Goal: Task Accomplishment & Management: Use online tool/utility

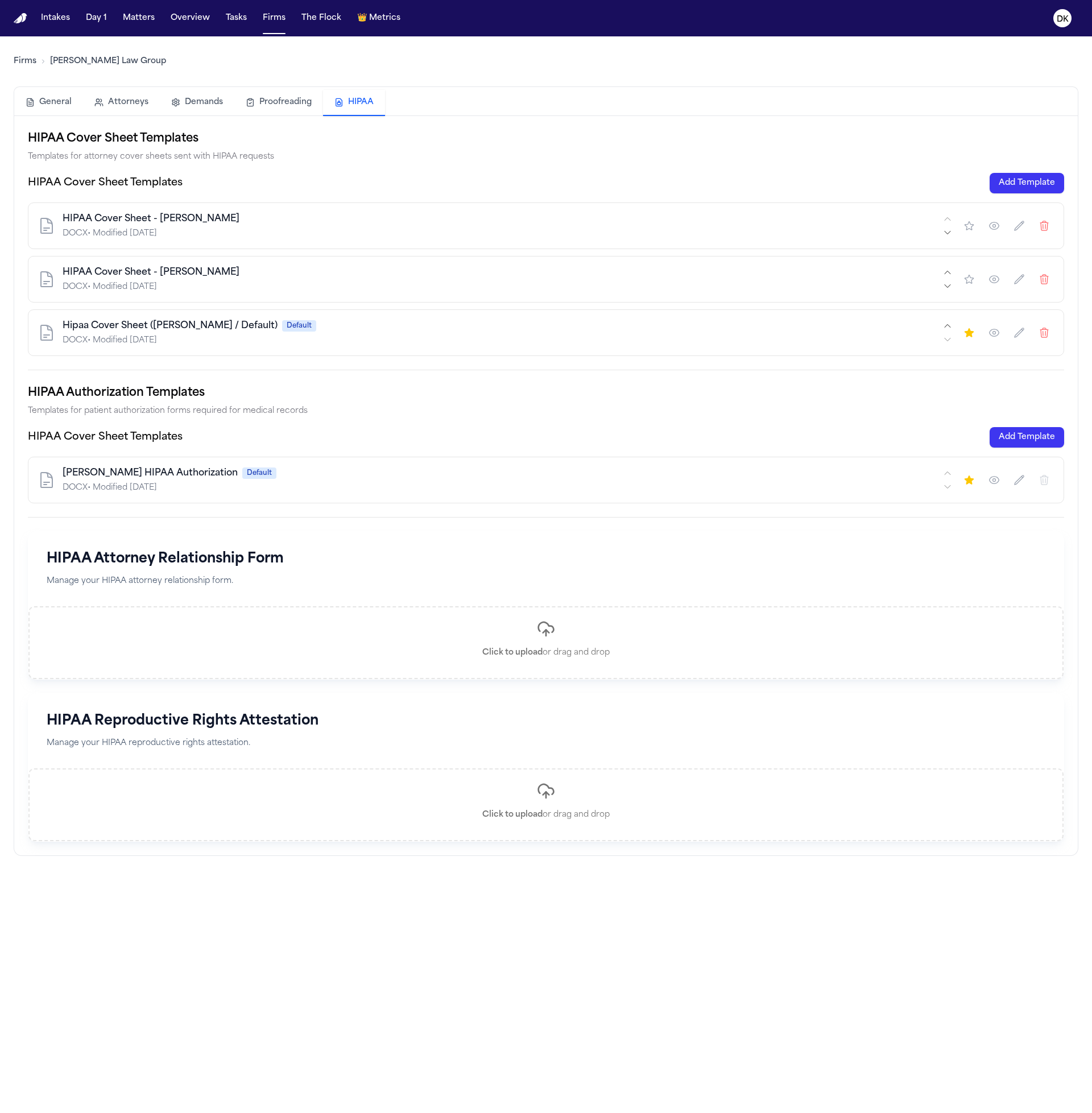
click at [547, 313] on div "Hipaa Cover Sheet ([PERSON_NAME] / Default) Default DOCX • Modified [DATE]" at bounding box center [546, 333] width 1036 height 47
click at [250, 18] on div "Intakes Day 1 Matters Overview Tasks Firms The Flock 👑 Metrics" at bounding box center [221, 18] width 369 height 20
click at [225, 20] on button "Tasks" at bounding box center [236, 18] width 31 height 20
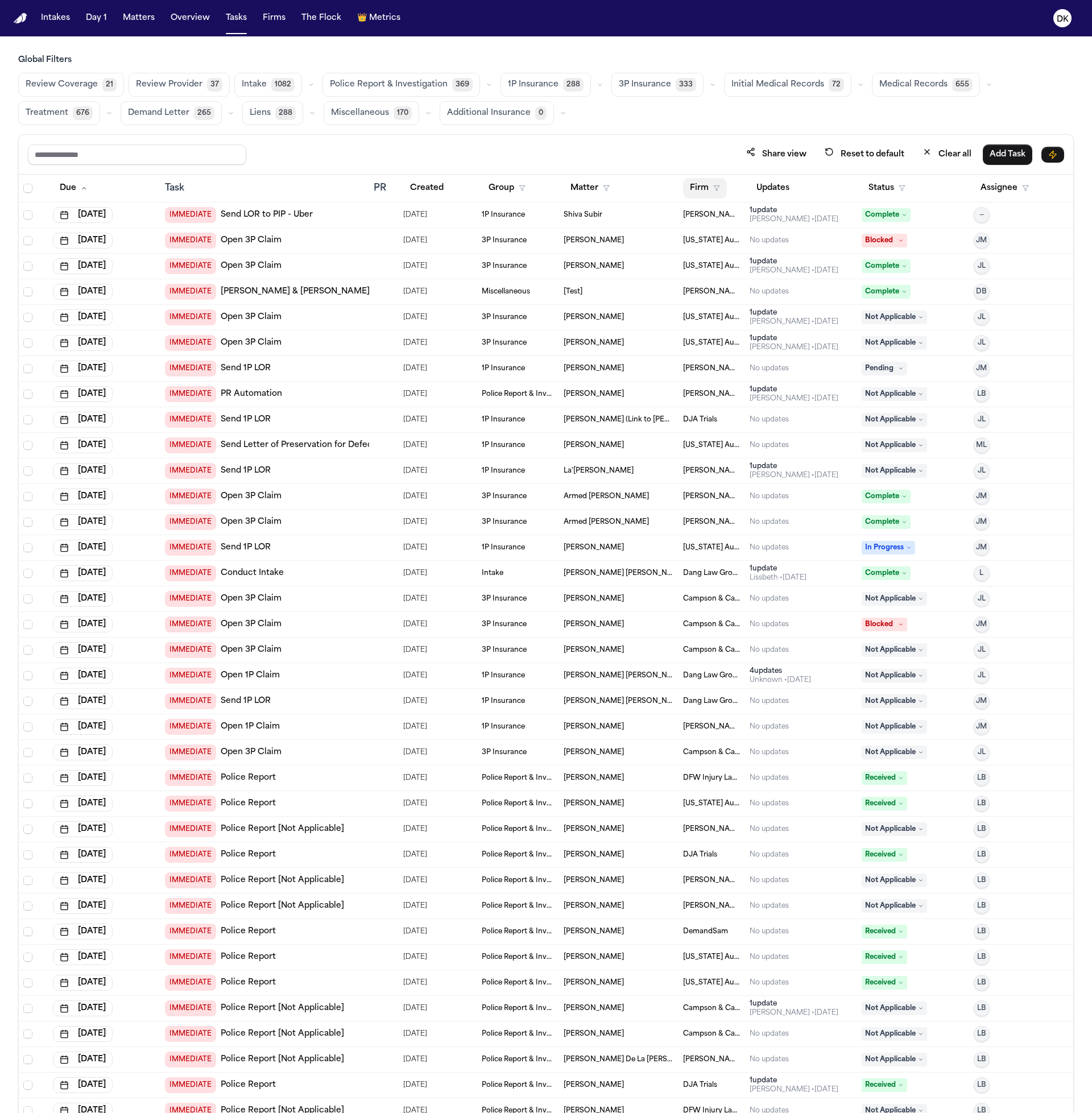
click at [694, 189] on button "Firm" at bounding box center [705, 188] width 44 height 20
click at [730, 222] on input "text" at bounding box center [762, 218] width 155 height 20
type input "**"
click at [730, 246] on div "Campson & Campson" at bounding box center [732, 247] width 91 height 13
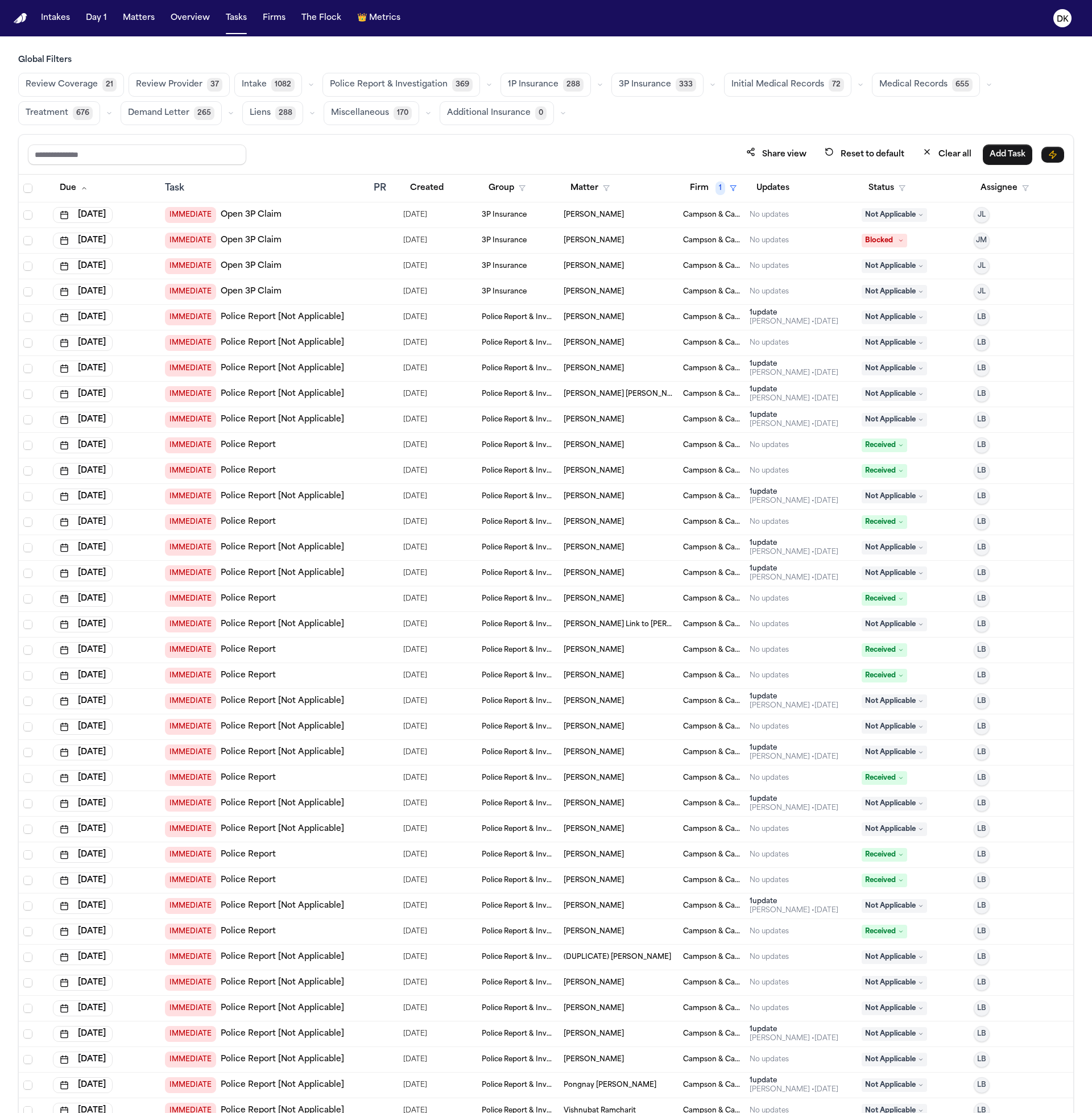
click at [922, 79] on span "Medical Records" at bounding box center [914, 85] width 68 height 12
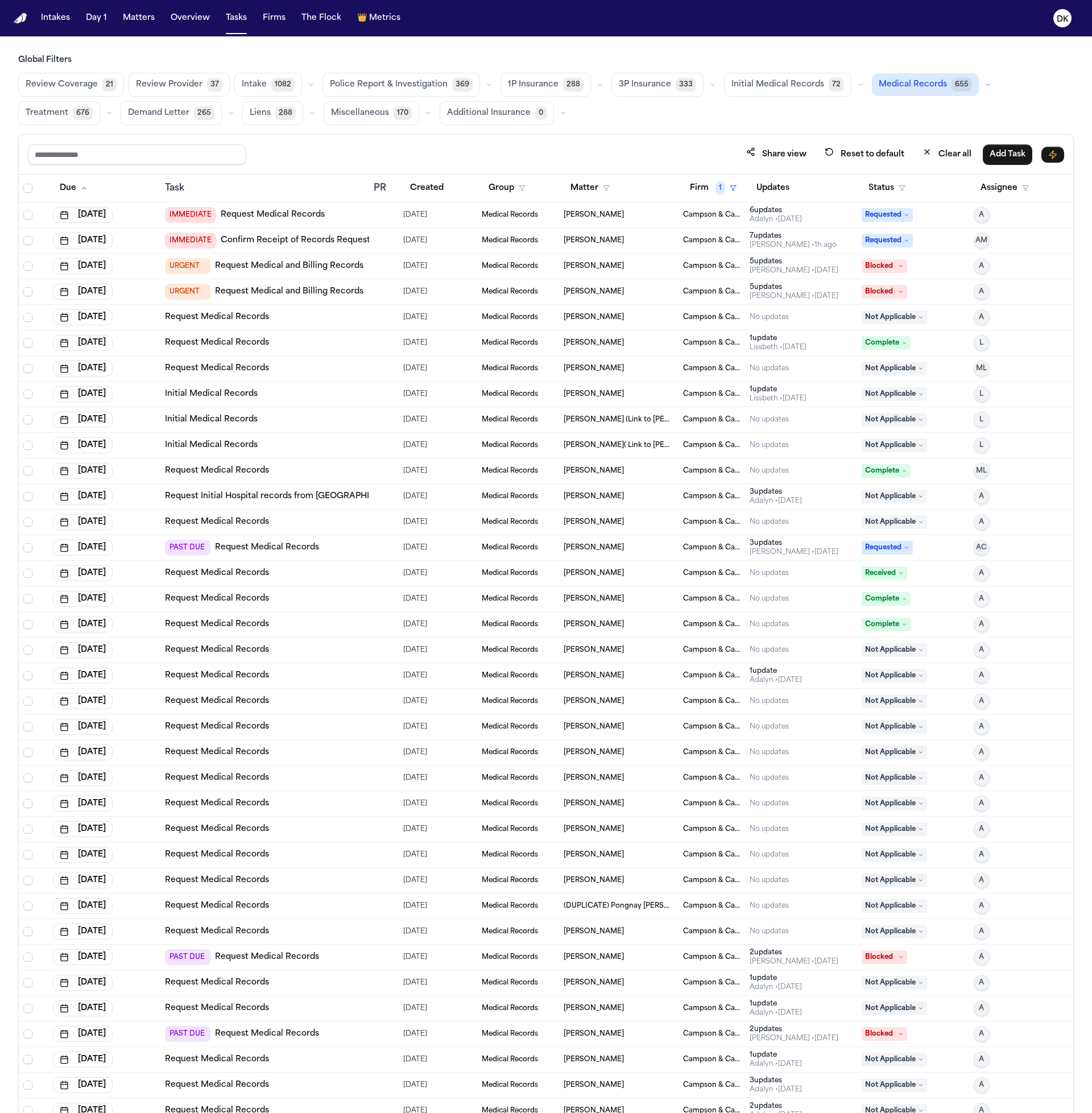
click at [373, 294] on div at bounding box center [378, 292] width 9 height 9
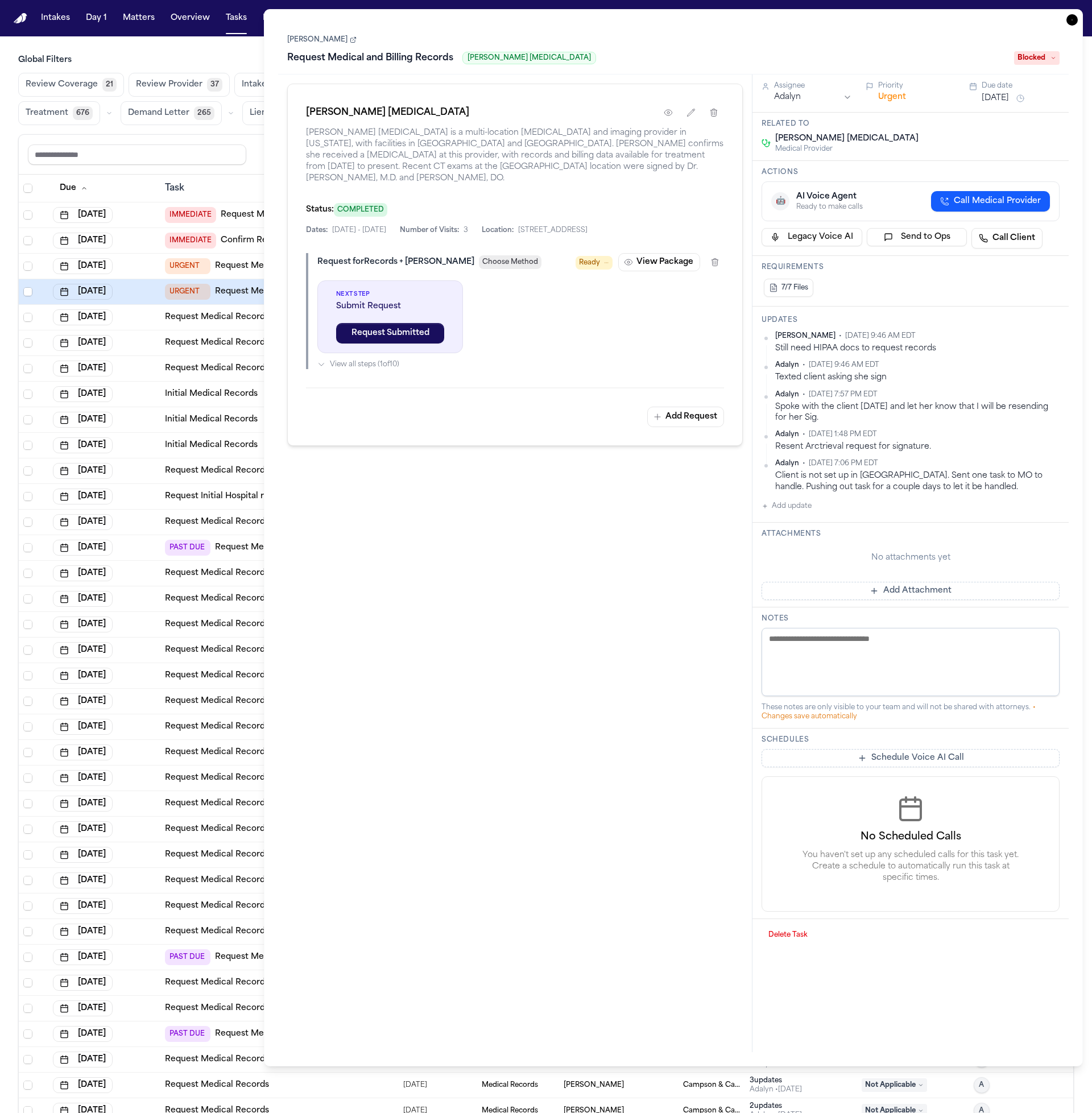
click at [149, 683] on td "[DATE]" at bounding box center [104, 675] width 112 height 26
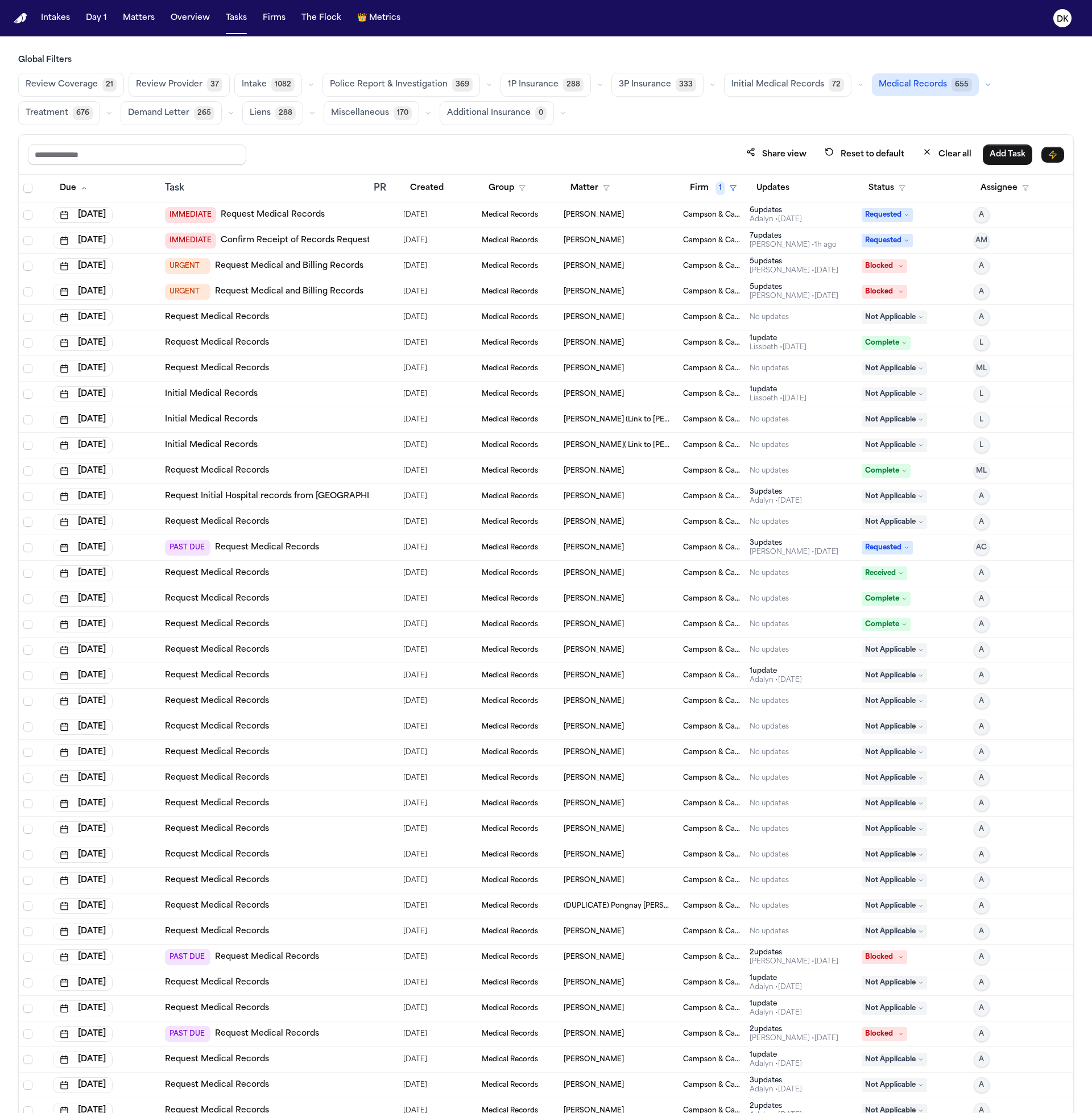
click at [144, 782] on div "[DATE]" at bounding box center [105, 778] width 103 height 16
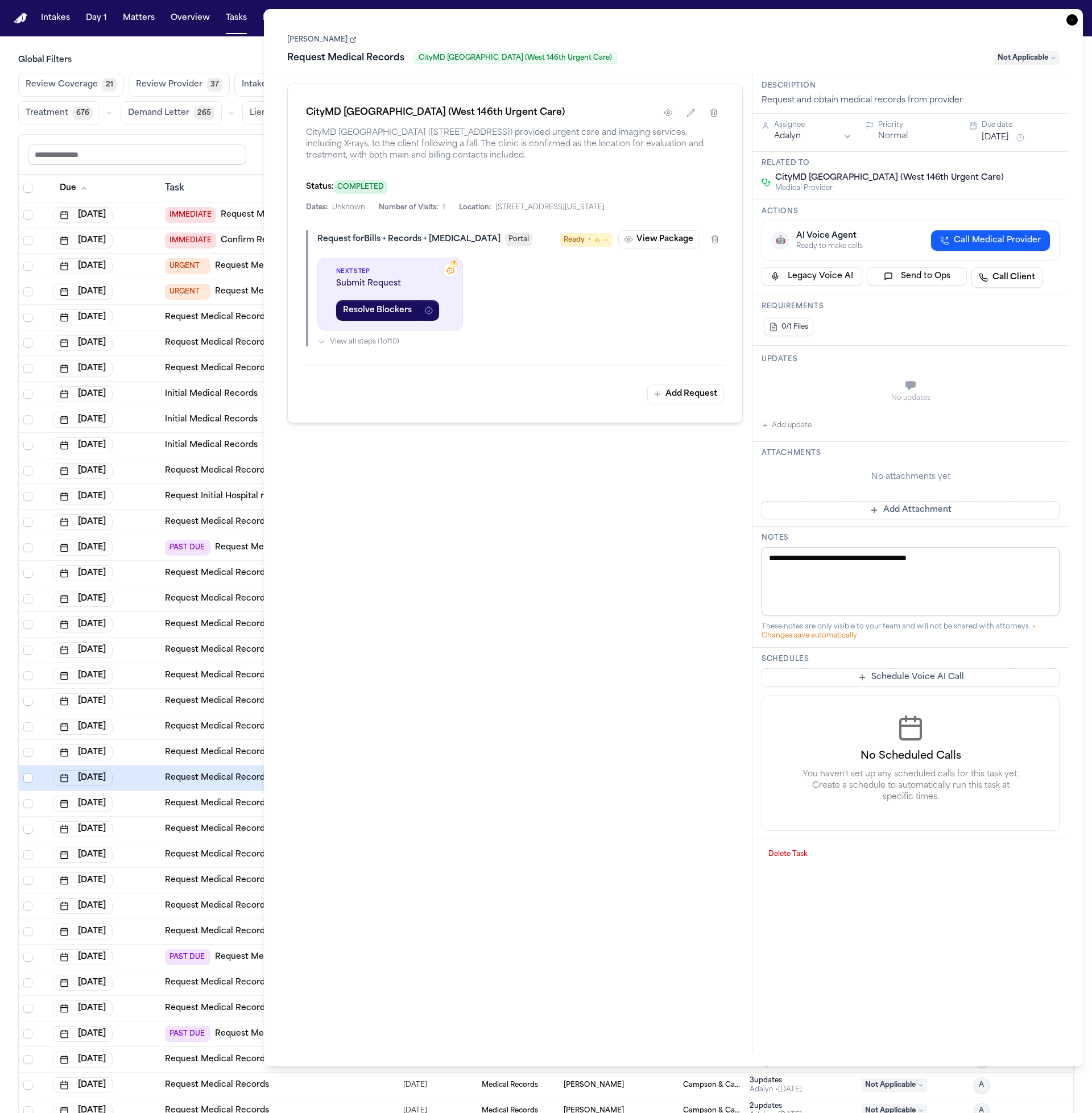
click at [156, 837] on td "[DATE]" at bounding box center [104, 830] width 112 height 26
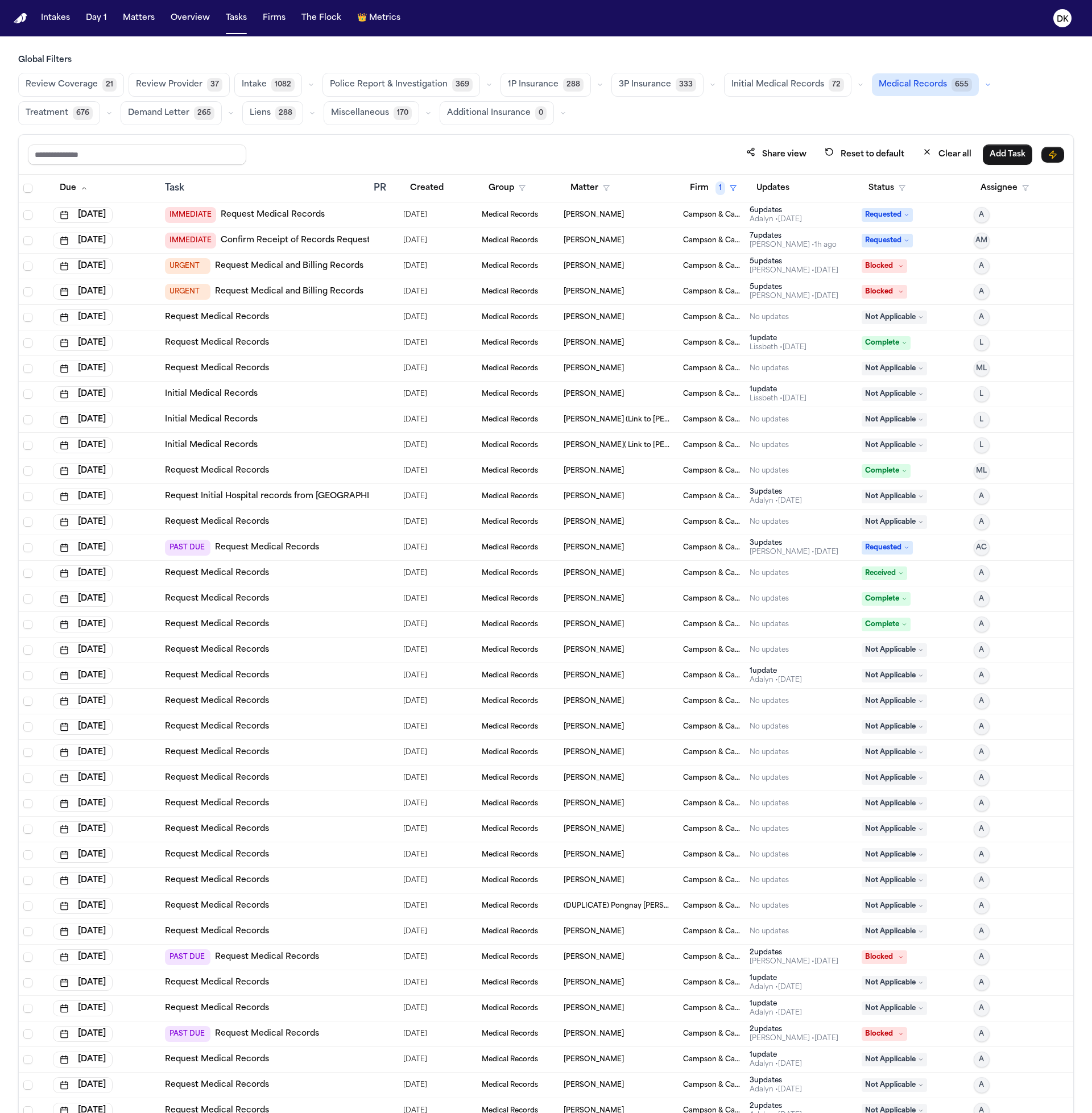
click at [151, 870] on td "[DATE]" at bounding box center [104, 881] width 112 height 26
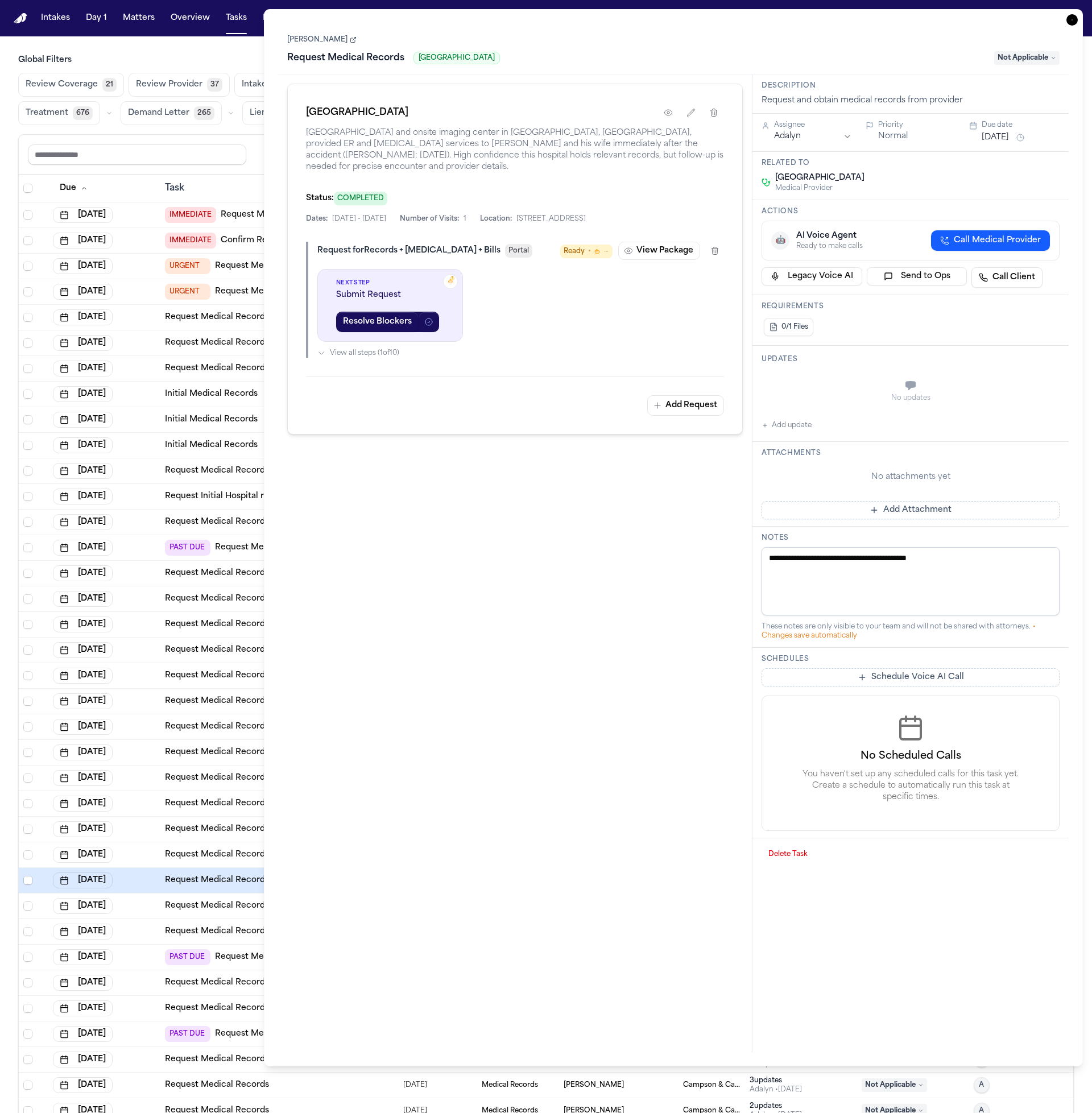
click at [153, 948] on td "[DATE]" at bounding box center [104, 957] width 112 height 26
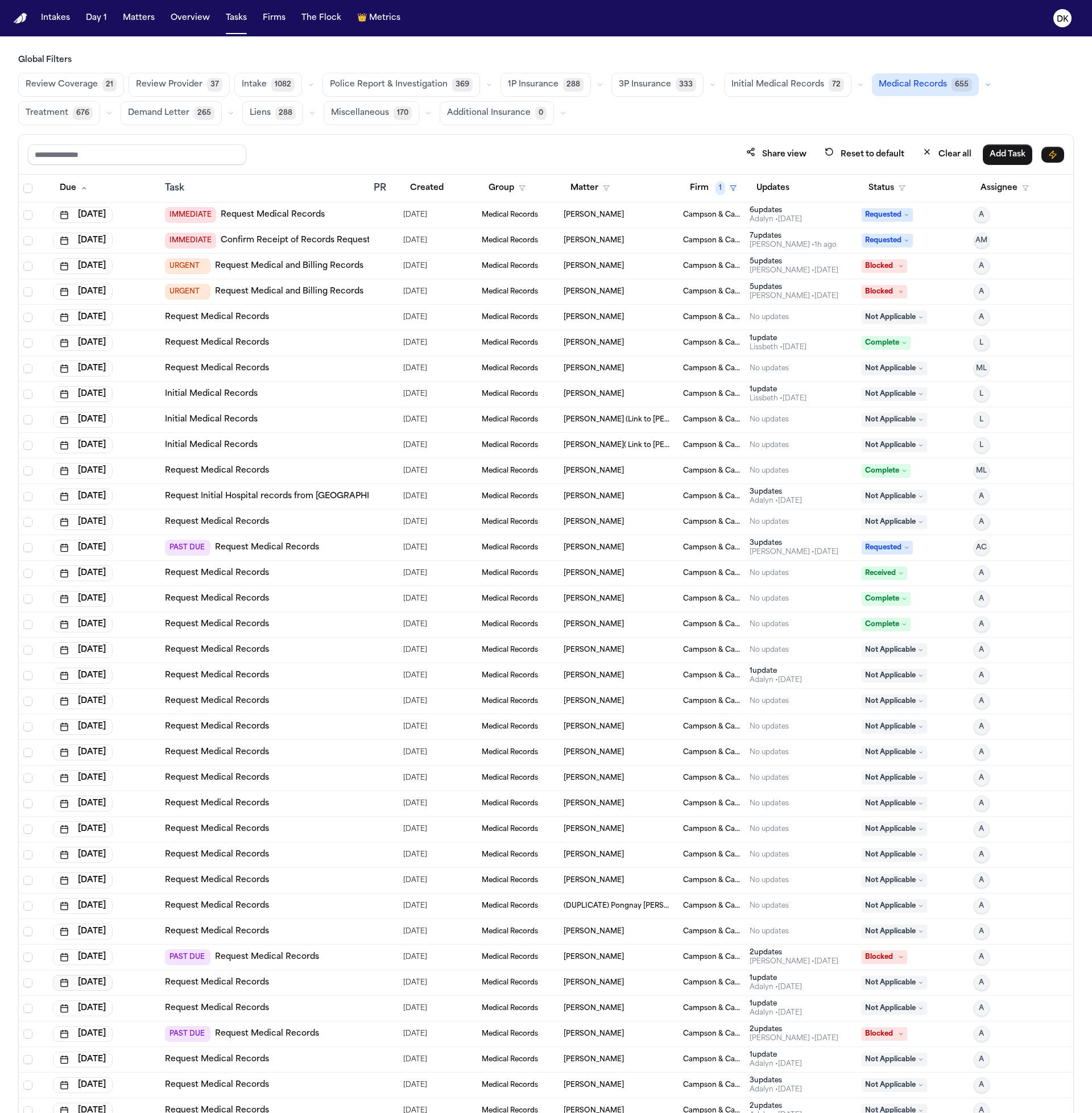
click at [113, 982] on button "[DATE]" at bounding box center [83, 983] width 59 height 16
click at [145, 984] on div "[DATE]" at bounding box center [105, 983] width 103 height 16
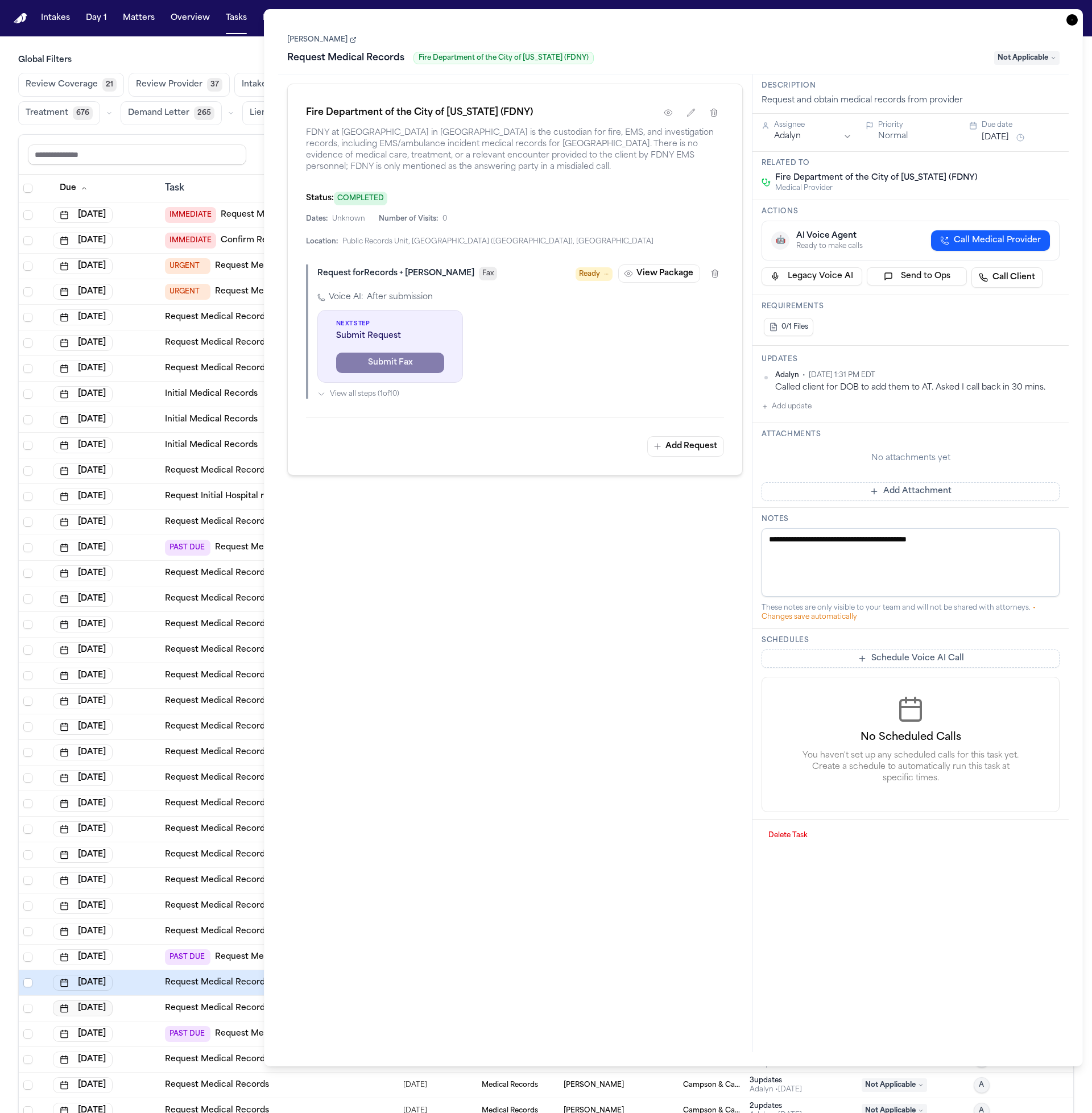
click at [148, 1006] on div "[DATE]" at bounding box center [105, 1008] width 103 height 16
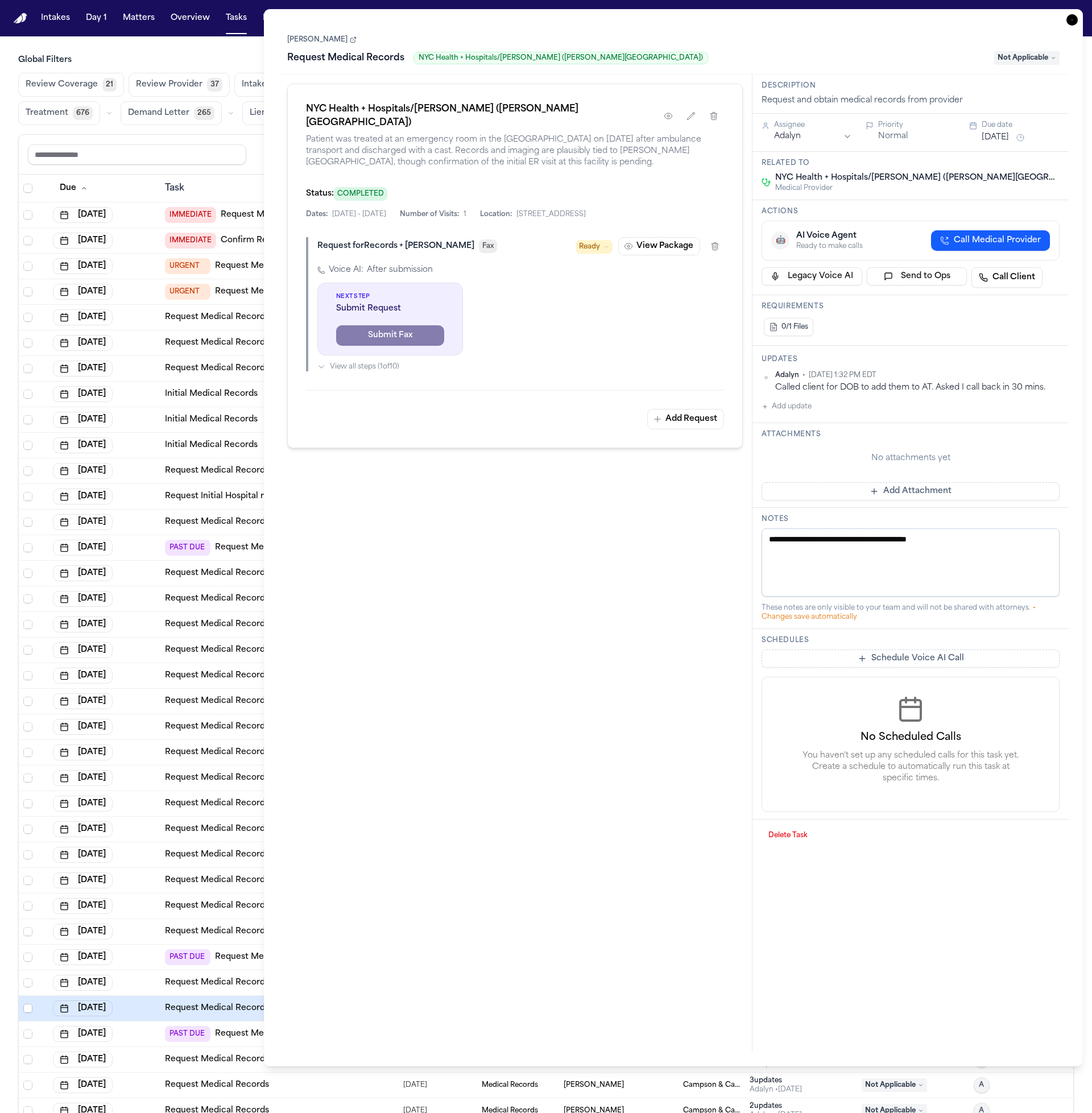
scroll to position [142, 0]
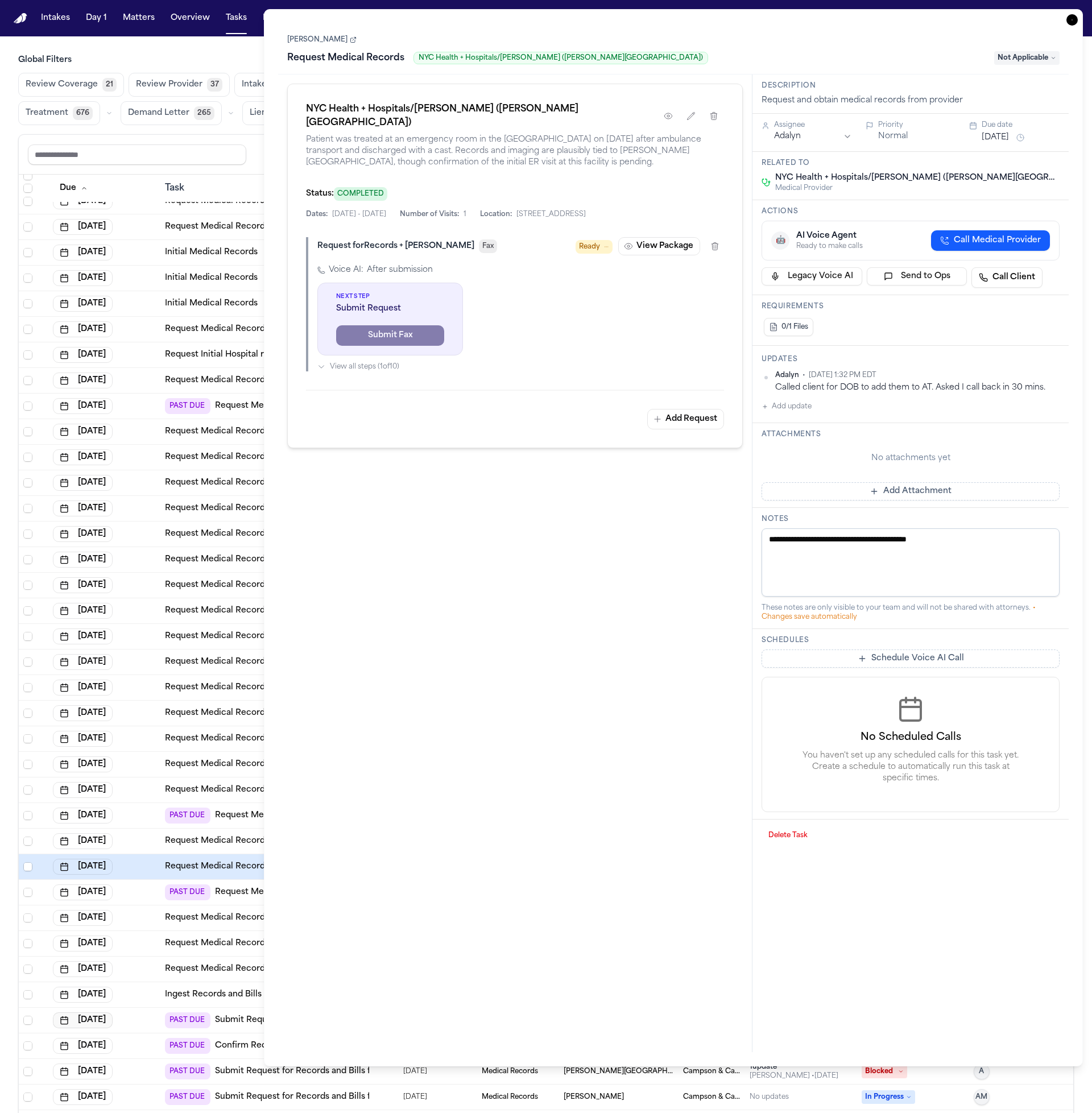
click at [113, 1013] on button "[DATE]" at bounding box center [83, 1021] width 59 height 16
